Goal: Task Accomplishment & Management: Use online tool/utility

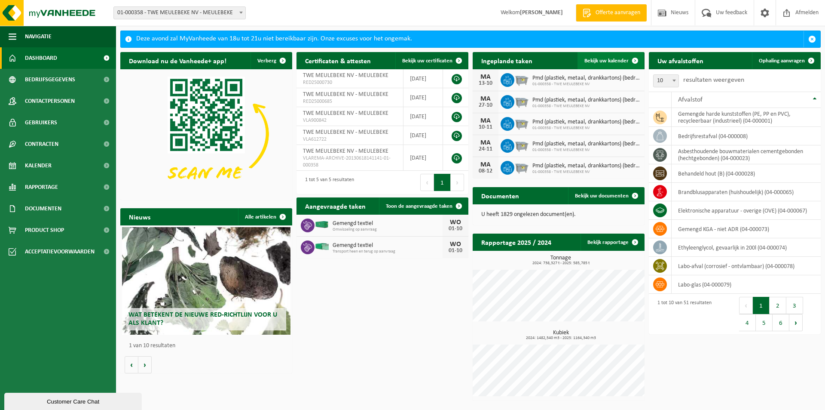
click at [598, 59] on span "Bekijk uw kalender" at bounding box center [607, 61] width 44 height 6
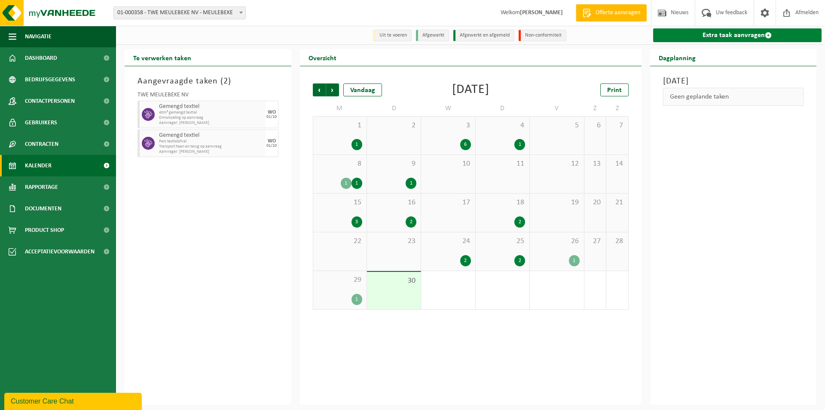
click at [699, 37] on link "Extra taak aanvragen" at bounding box center [738, 35] width 169 height 14
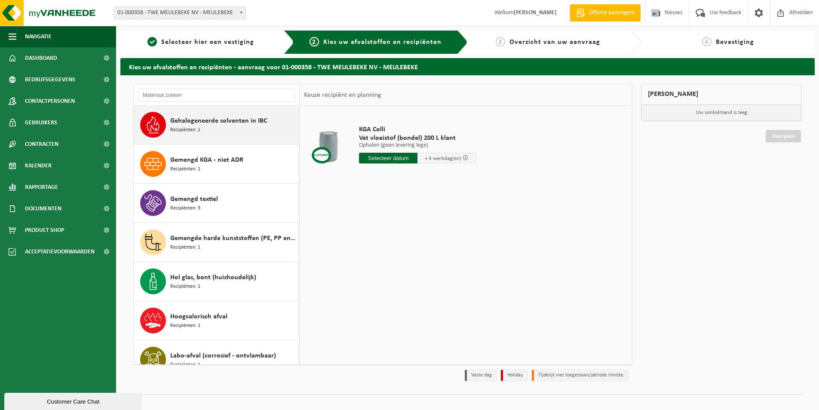
scroll to position [516, 0]
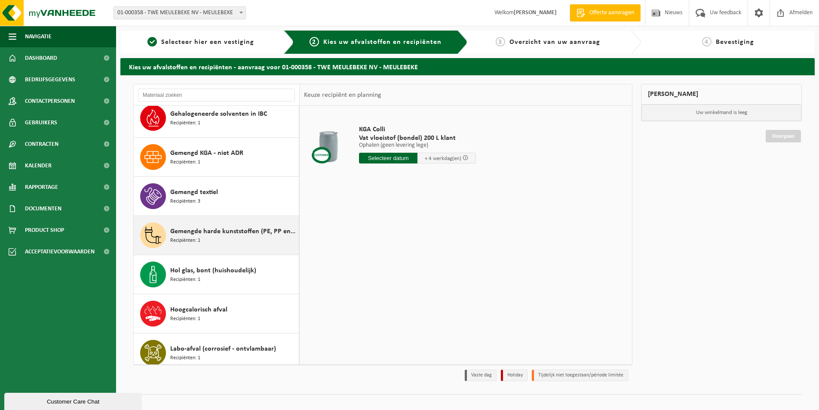
click at [189, 228] on span "Gemengde harde kunststoffen (PE, PP en PVC), recycleerbaar (industrieel)" at bounding box center [233, 231] width 126 height 10
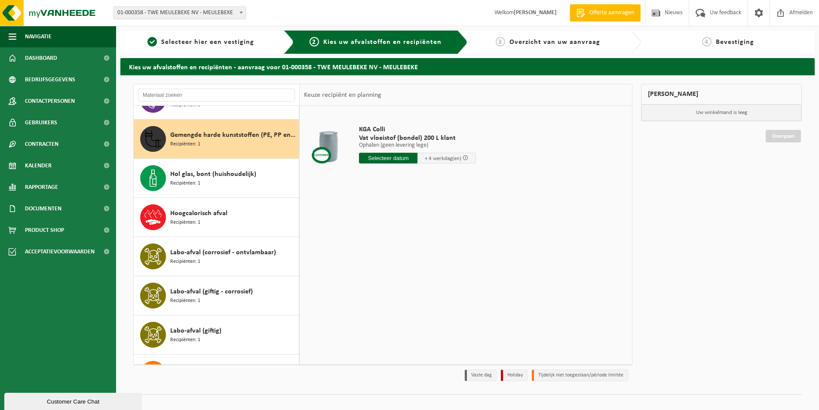
scroll to position [626, 0]
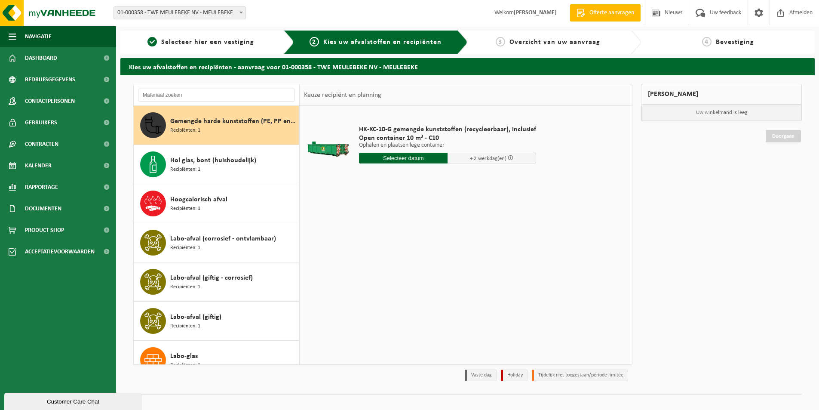
click at [391, 161] on input "text" at bounding box center [403, 158] width 89 height 11
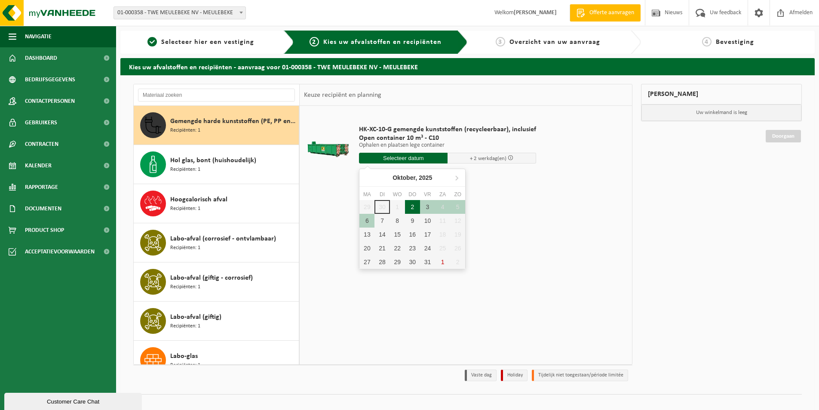
click at [412, 206] on div "2" at bounding box center [412, 207] width 15 height 14
type input "Van 2025-10-02"
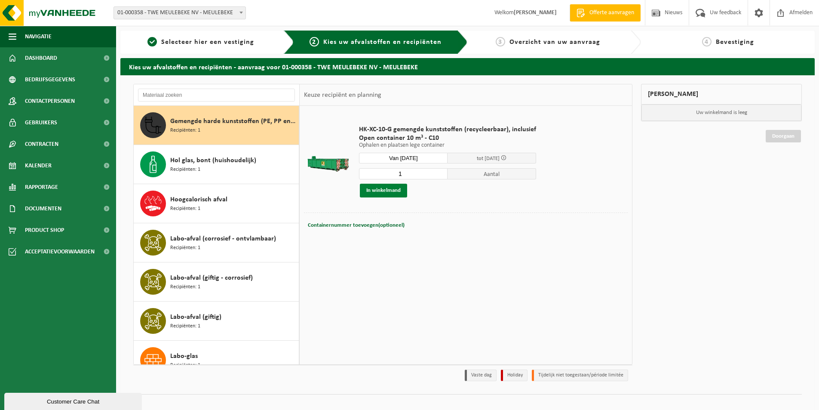
click at [374, 193] on button "In winkelmand" at bounding box center [383, 191] width 47 height 14
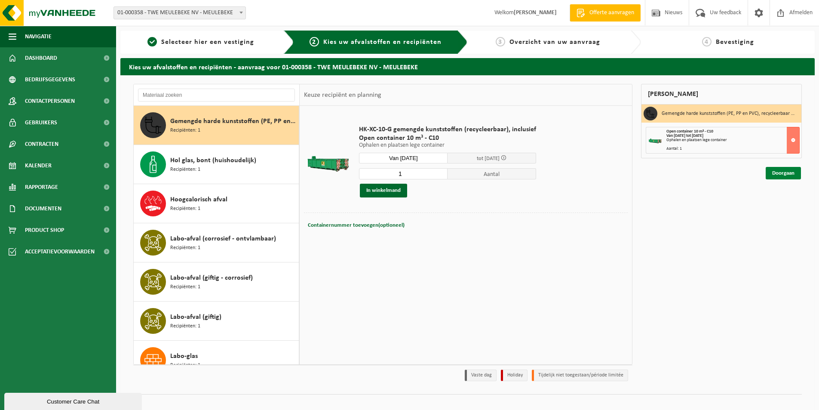
click at [781, 174] on link "Doorgaan" at bounding box center [783, 173] width 35 height 12
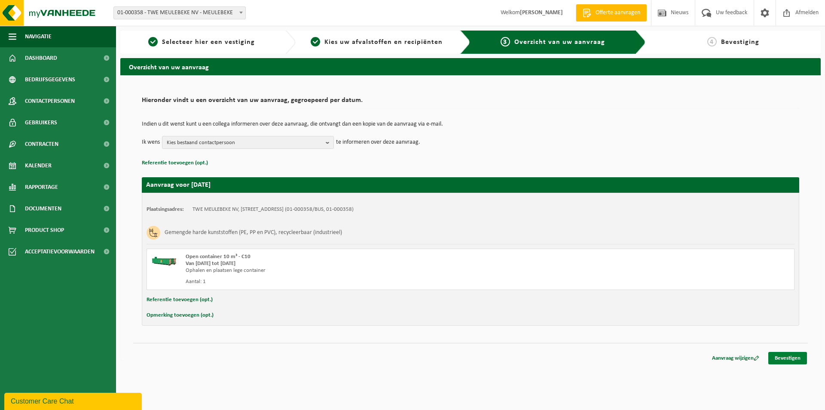
click at [779, 355] on link "Bevestigen" at bounding box center [788, 358] width 39 height 12
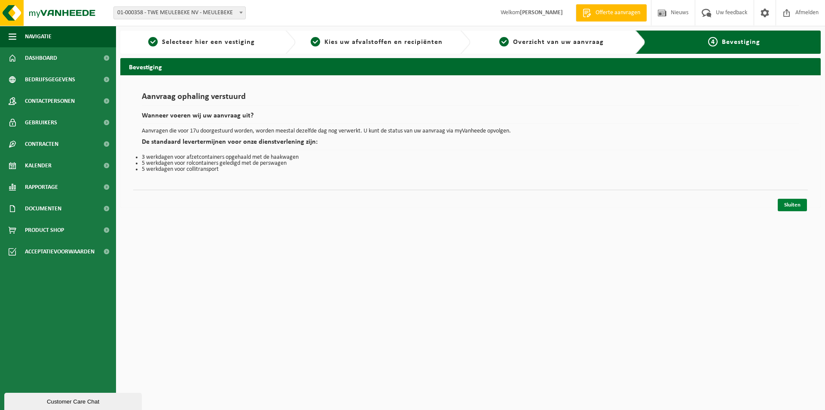
click at [788, 204] on link "Sluiten" at bounding box center [792, 205] width 29 height 12
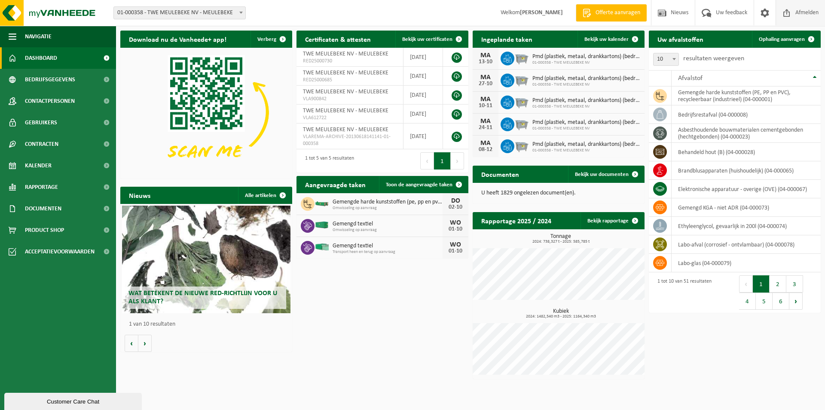
click at [806, 12] on span "Afmelden" at bounding box center [808, 12] width 28 height 25
